Goal: Task Accomplishment & Management: Use online tool/utility

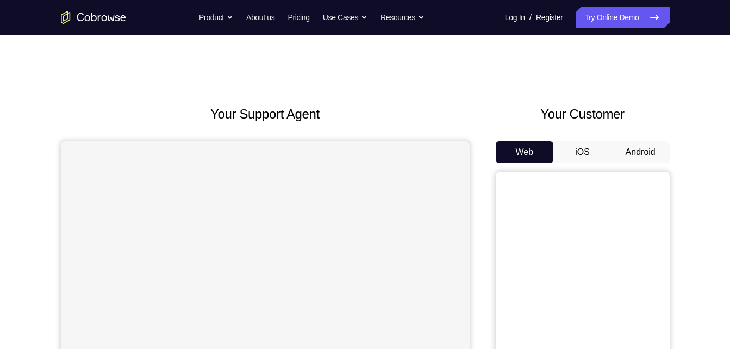
click at [621, 134] on div "Your Customer Web iOS Android" at bounding box center [583, 305] width 174 height 402
click at [630, 148] on button "Android" at bounding box center [641, 152] width 58 height 22
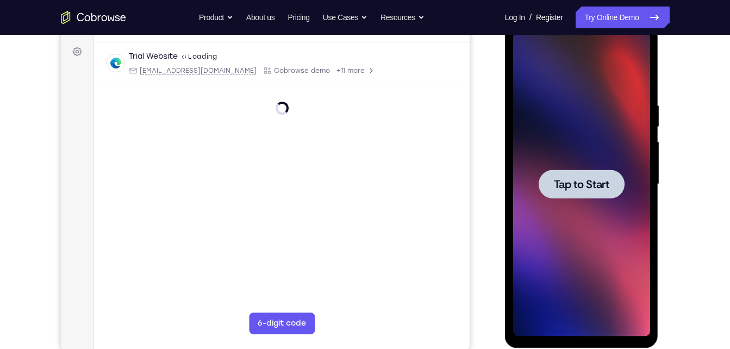
click at [604, 202] on div at bounding box center [581, 184] width 137 height 304
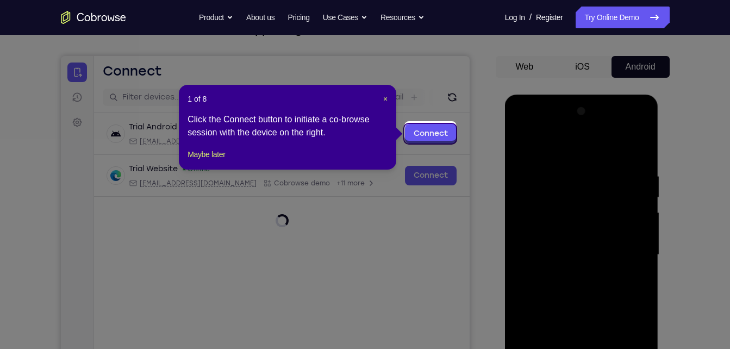
scroll to position [85, 0]
click at [385, 102] on span "×" at bounding box center [385, 99] width 4 height 9
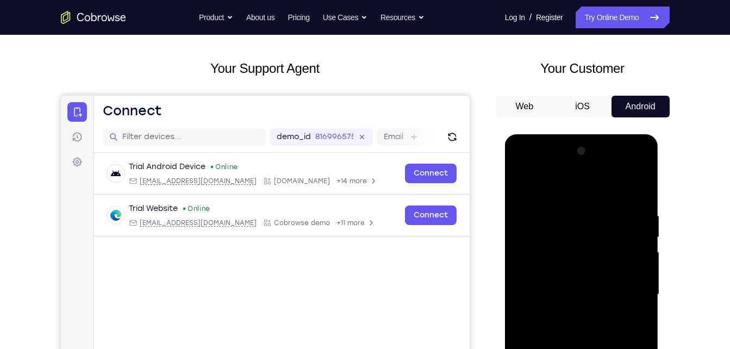
scroll to position [45, 0]
click at [577, 113] on button "iOS" at bounding box center [582, 107] width 58 height 22
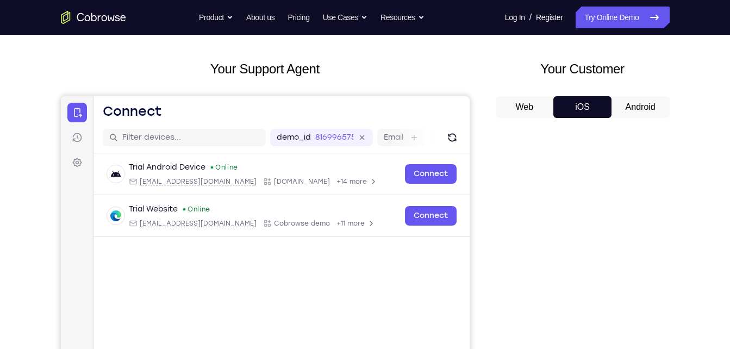
click at [644, 107] on button "Android" at bounding box center [641, 107] width 58 height 22
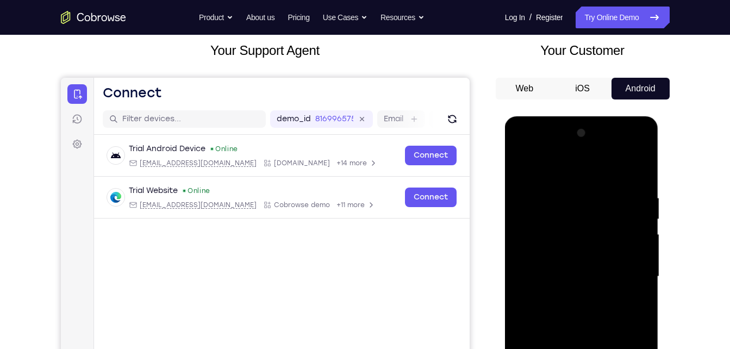
scroll to position [17, 0]
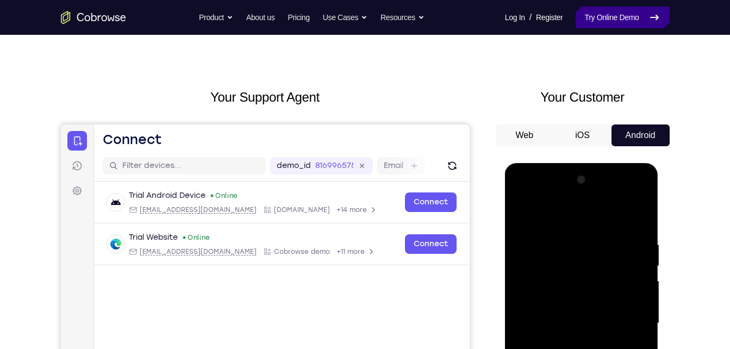
click at [599, 9] on link "Try Online Demo" at bounding box center [622, 18] width 93 height 22
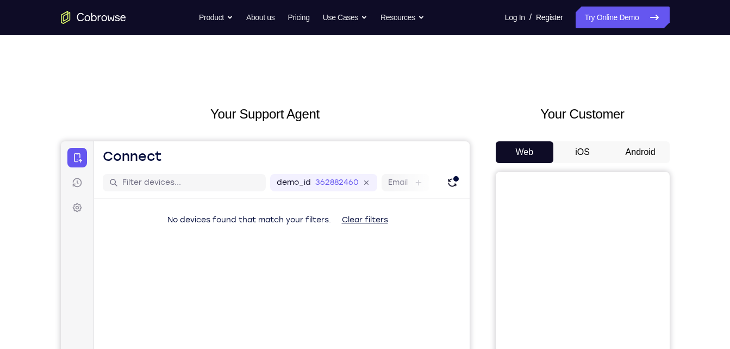
click at [618, 144] on button "Android" at bounding box center [641, 152] width 58 height 22
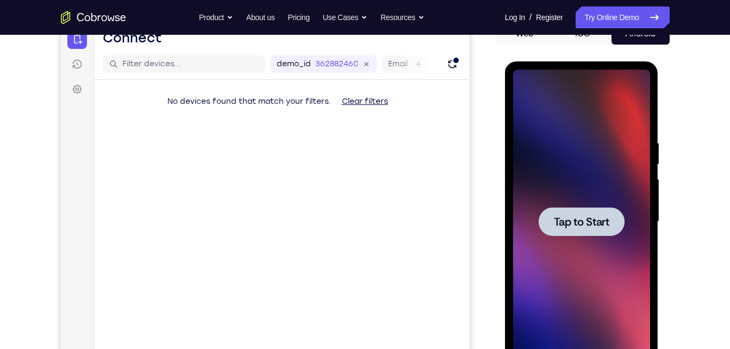
scroll to position [154, 0]
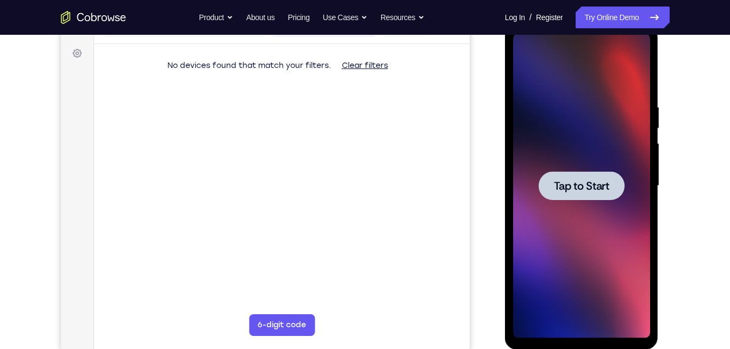
click at [565, 189] on span "Tap to Start" at bounding box center [581, 185] width 55 height 11
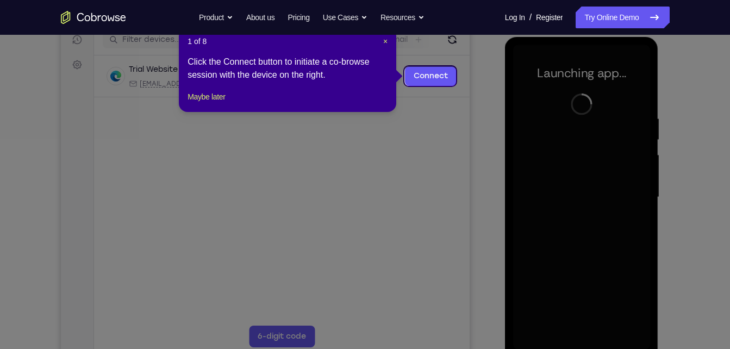
scroll to position [142, 0]
click at [385, 42] on span "×" at bounding box center [385, 42] width 4 height 9
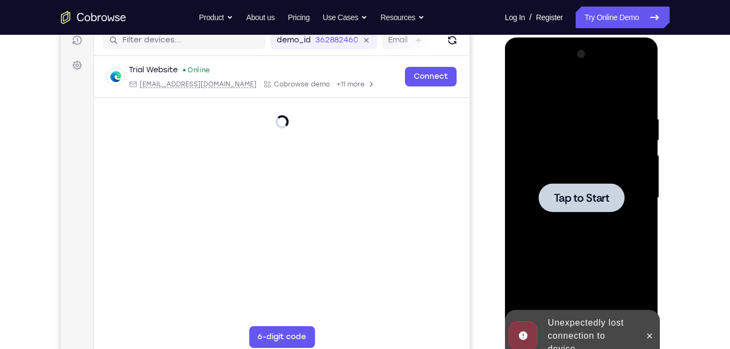
click at [584, 340] on div at bounding box center [581, 198] width 137 height 304
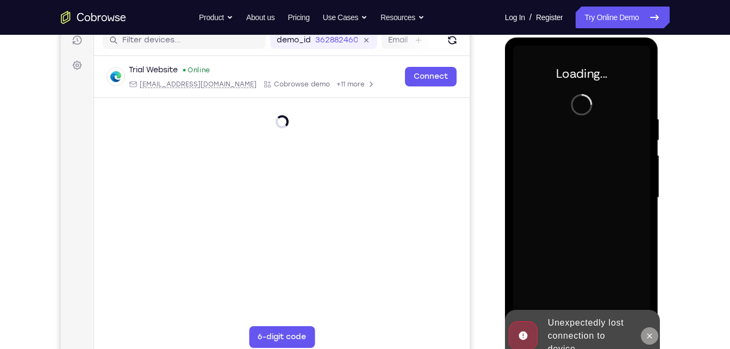
click at [653, 339] on icon at bounding box center [649, 336] width 9 height 9
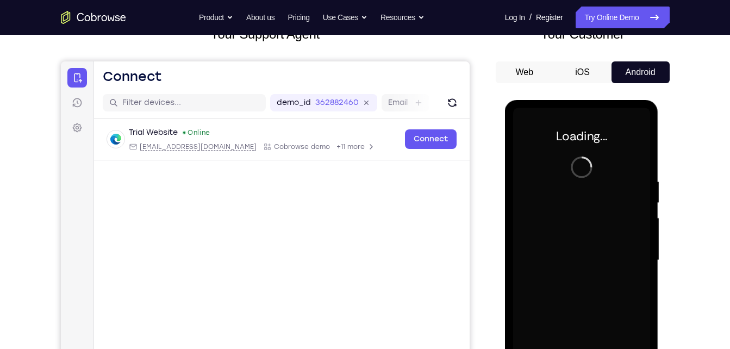
scroll to position [76, 0]
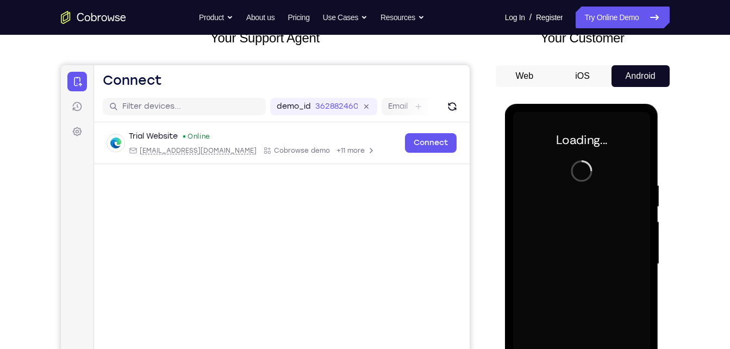
click at [587, 72] on button "iOS" at bounding box center [582, 76] width 58 height 22
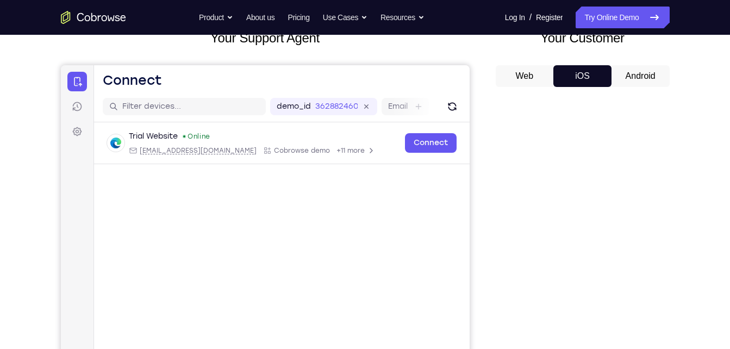
click at [640, 68] on button "Android" at bounding box center [641, 76] width 58 height 22
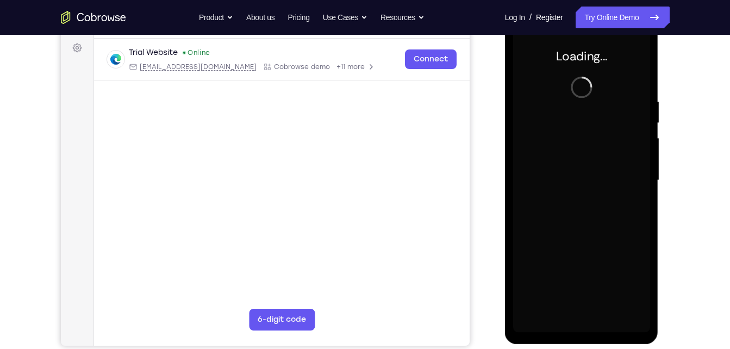
scroll to position [157, 0]
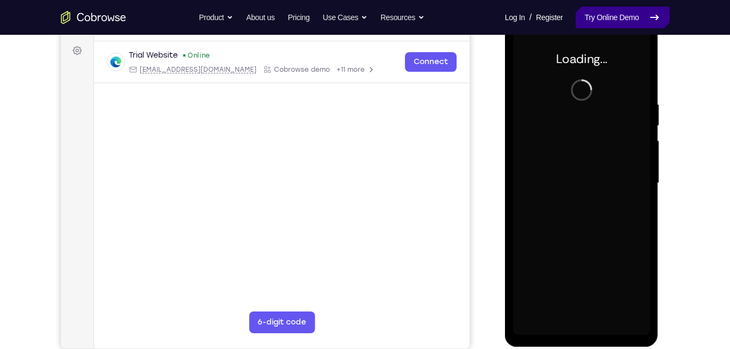
click at [596, 24] on link "Try Online Demo" at bounding box center [622, 18] width 93 height 22
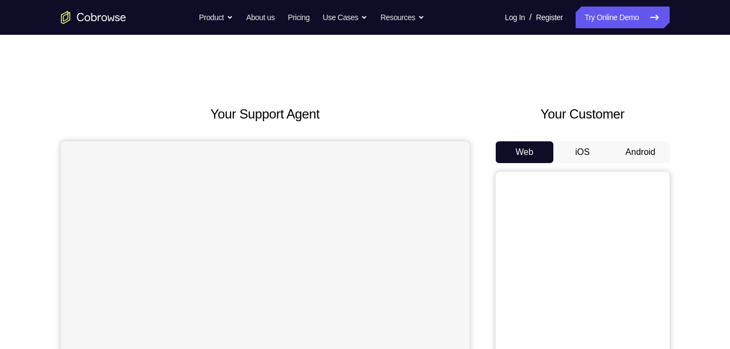
click at [632, 139] on div "Your Customer Web iOS Android" at bounding box center [583, 305] width 174 height 402
click at [633, 148] on button "Android" at bounding box center [641, 152] width 58 height 22
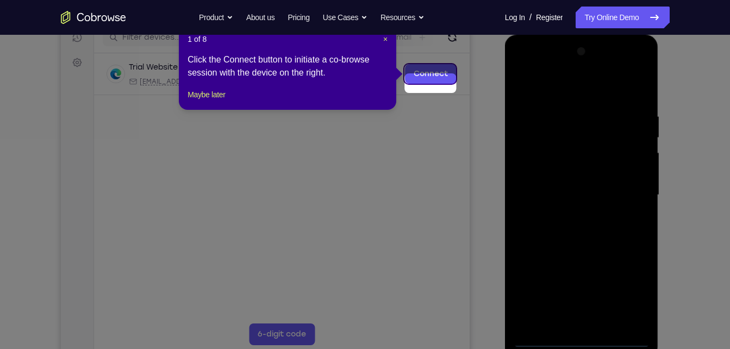
scroll to position [114, 0]
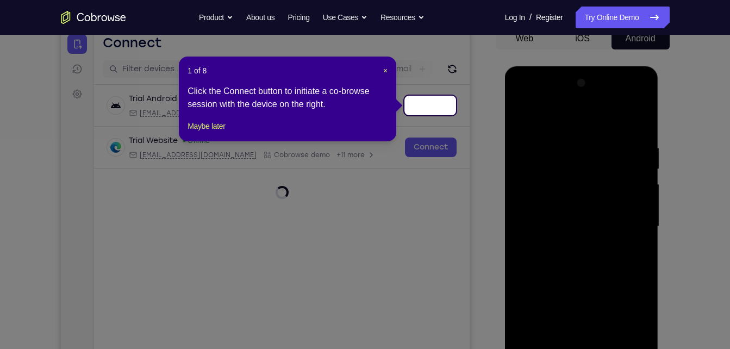
click at [389, 73] on div "1 of 8 × Click the Connect button to initiate a co-browse session with the devi…" at bounding box center [287, 99] width 217 height 85
click at [385, 71] on span "×" at bounding box center [385, 70] width 4 height 9
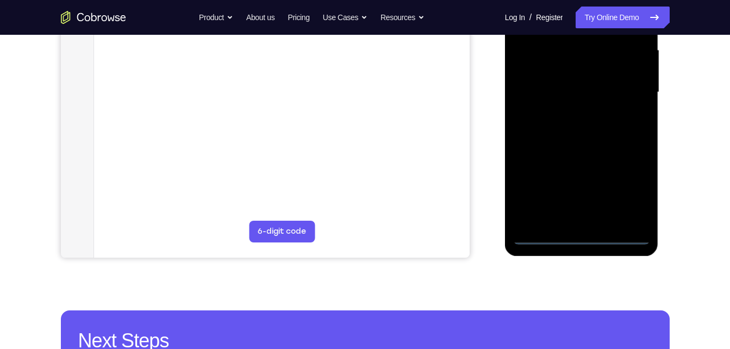
scroll to position [251, 0]
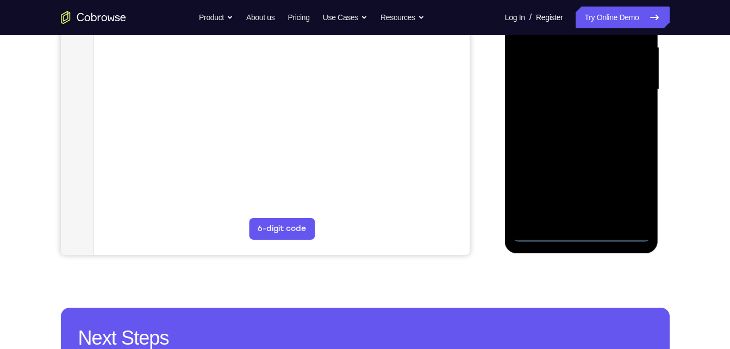
click at [585, 241] on div at bounding box center [581, 89] width 137 height 304
click at [635, 179] on div at bounding box center [581, 89] width 137 height 304
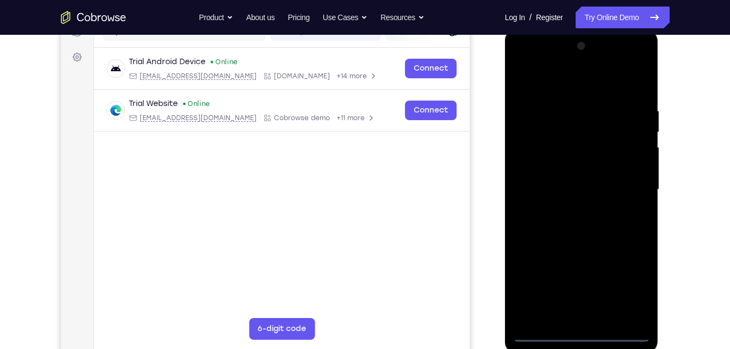
scroll to position [150, 0]
click at [553, 86] on div at bounding box center [581, 190] width 137 height 304
click at [631, 184] on div at bounding box center [581, 190] width 137 height 304
click at [566, 209] on div at bounding box center [581, 190] width 137 height 304
click at [560, 175] on div at bounding box center [581, 190] width 137 height 304
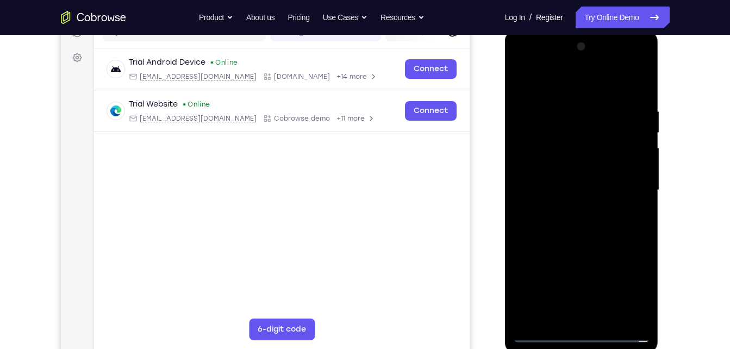
drag, startPoint x: 559, startPoint y: 175, endPoint x: 594, endPoint y: 172, distance: 34.4
click at [594, 172] on div at bounding box center [581, 190] width 137 height 304
click at [602, 186] on div at bounding box center [581, 190] width 137 height 304
click at [595, 224] on div at bounding box center [581, 190] width 137 height 304
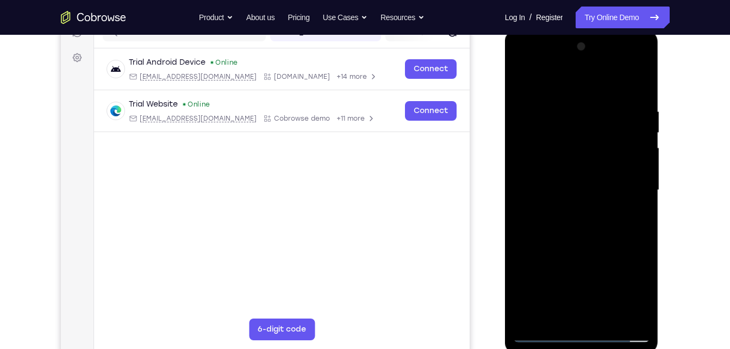
click at [583, 246] on div at bounding box center [581, 190] width 137 height 304
click at [612, 321] on div at bounding box center [581, 190] width 137 height 304
click at [591, 251] on div at bounding box center [581, 190] width 137 height 304
click at [644, 130] on div at bounding box center [581, 190] width 137 height 304
click at [641, 130] on div at bounding box center [581, 190] width 137 height 304
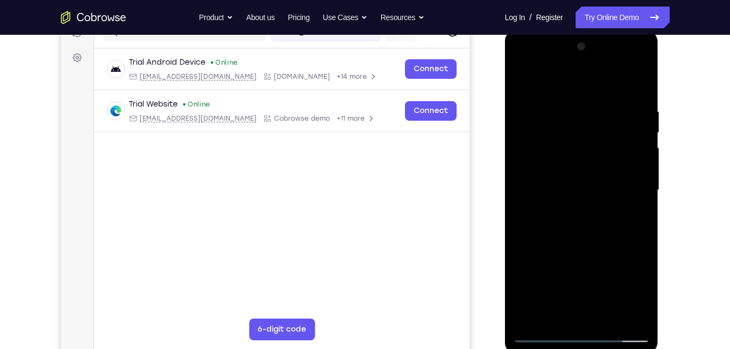
click at [641, 130] on div at bounding box center [581, 190] width 137 height 304
click at [641, 132] on div at bounding box center [581, 190] width 137 height 304
click at [545, 336] on div at bounding box center [581, 190] width 137 height 304
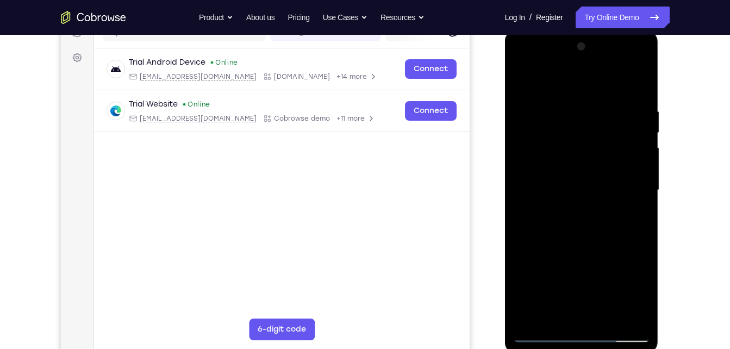
click at [641, 80] on div at bounding box center [581, 190] width 137 height 304
click at [529, 320] on div at bounding box center [581, 190] width 137 height 304
click at [569, 113] on div at bounding box center [581, 190] width 137 height 304
click at [641, 170] on div at bounding box center [581, 190] width 137 height 304
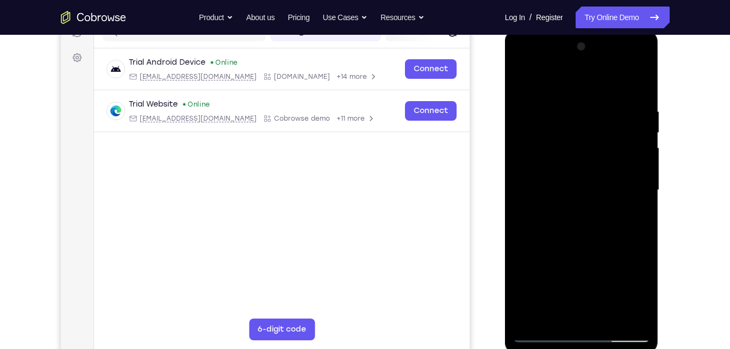
click at [641, 170] on div at bounding box center [581, 190] width 137 height 304
click at [642, 172] on div at bounding box center [581, 190] width 137 height 304
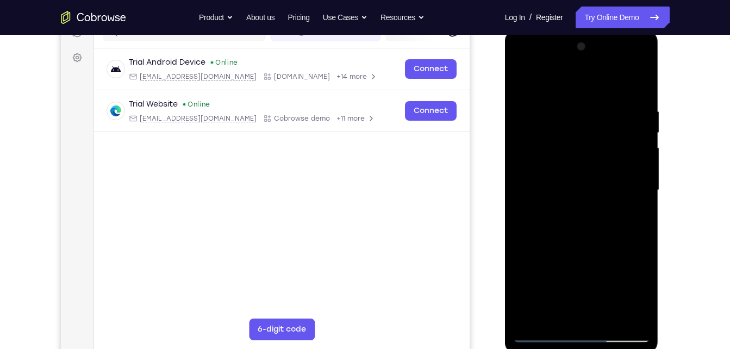
click at [644, 172] on div at bounding box center [581, 190] width 137 height 304
click at [645, 175] on div at bounding box center [581, 190] width 137 height 304
click at [645, 176] on div at bounding box center [581, 190] width 137 height 304
click at [644, 180] on div at bounding box center [581, 190] width 137 height 304
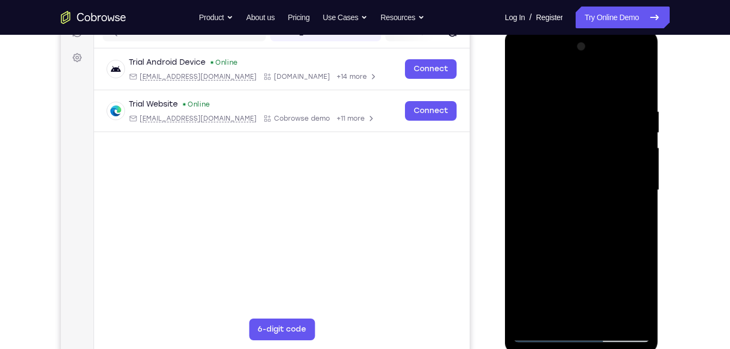
click at [640, 181] on div at bounding box center [581, 190] width 137 height 304
click at [638, 181] on div at bounding box center [581, 190] width 137 height 304
click at [639, 177] on div at bounding box center [581, 190] width 137 height 304
drag, startPoint x: 639, startPoint y: 177, endPoint x: 559, endPoint y: 151, distance: 84.7
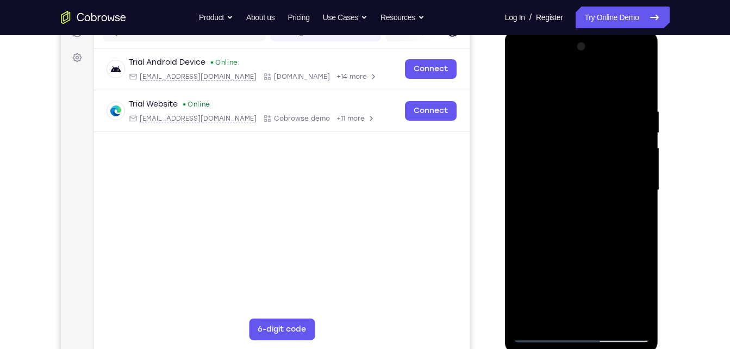
click at [559, 151] on div at bounding box center [581, 190] width 137 height 304
click at [633, 141] on div at bounding box center [581, 190] width 137 height 304
click at [639, 85] on div at bounding box center [581, 190] width 137 height 304
click at [608, 317] on div at bounding box center [581, 190] width 137 height 304
click at [545, 333] on div at bounding box center [581, 190] width 137 height 304
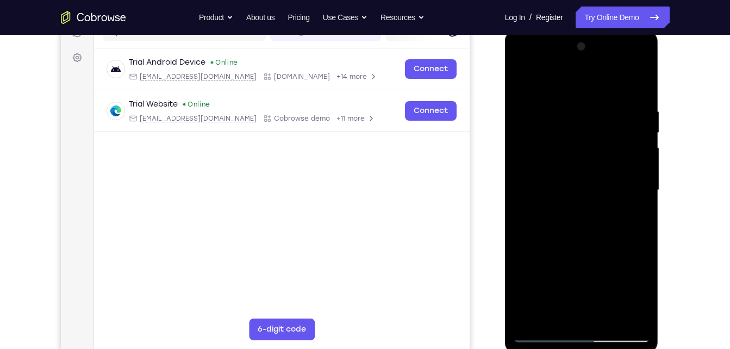
click at [545, 333] on div at bounding box center [581, 190] width 137 height 304
